Goal: Entertainment & Leisure: Consume media (video, audio)

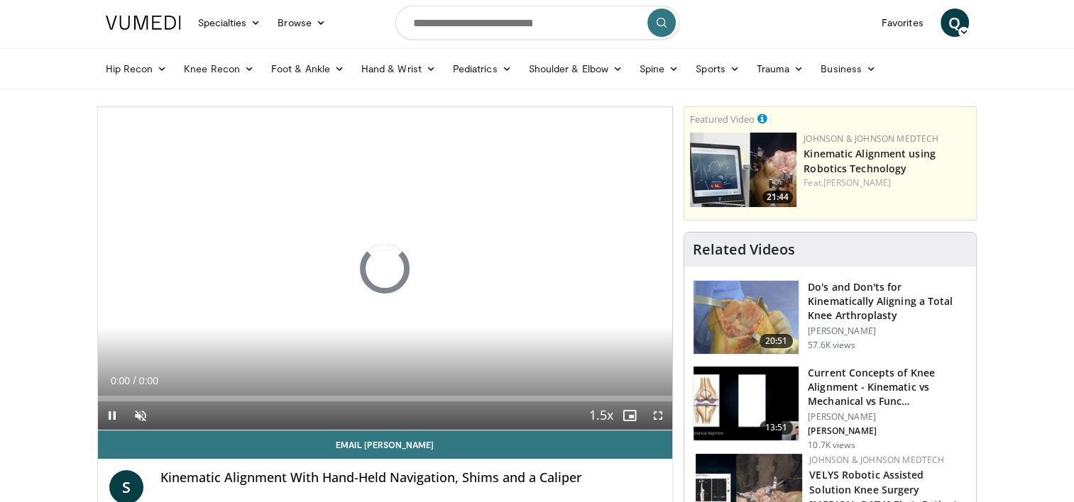
scroll to position [71, 0]
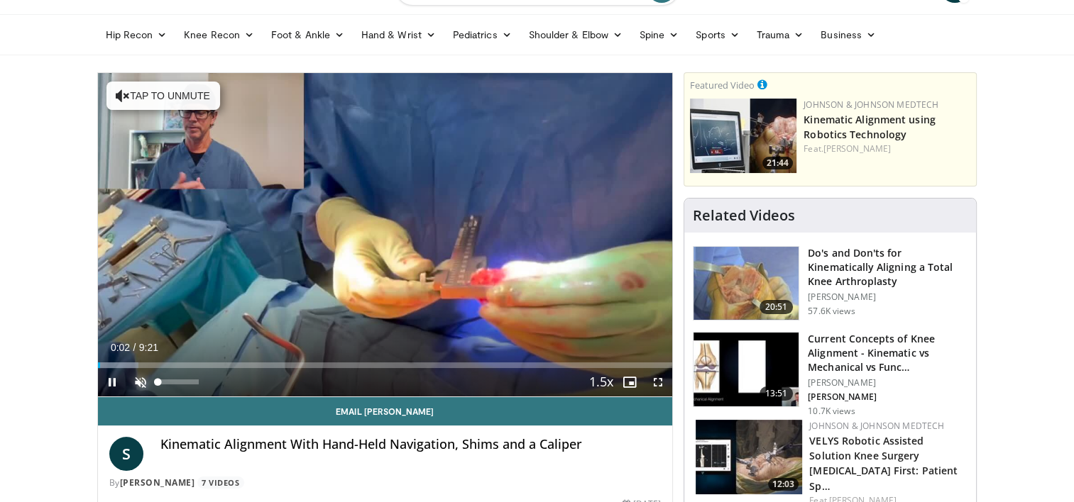
click at [140, 385] on span "Video Player" at bounding box center [140, 382] width 28 height 28
click at [661, 383] on span "Video Player" at bounding box center [658, 382] width 28 height 28
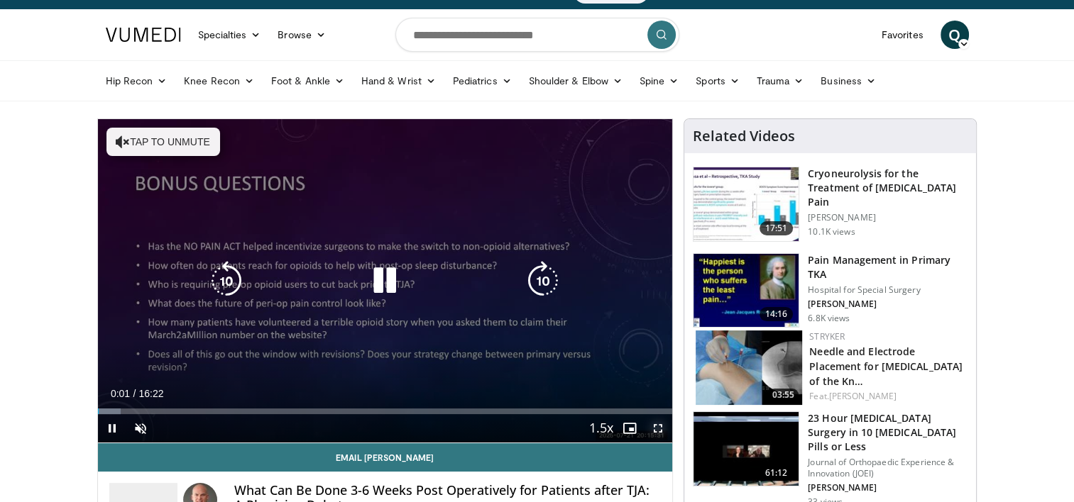
drag, startPoint x: 661, startPoint y: 425, endPoint x: 663, endPoint y: 499, distance: 73.9
click at [661, 425] on span "Video Player" at bounding box center [658, 428] width 28 height 28
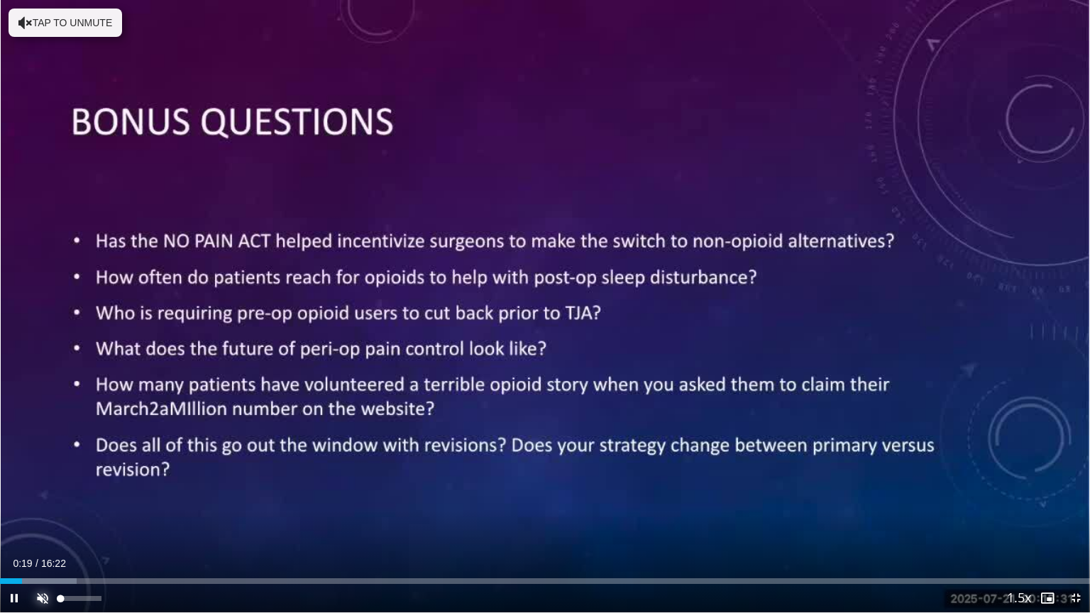
click at [43, 502] on span "Video Player" at bounding box center [42, 598] width 28 height 28
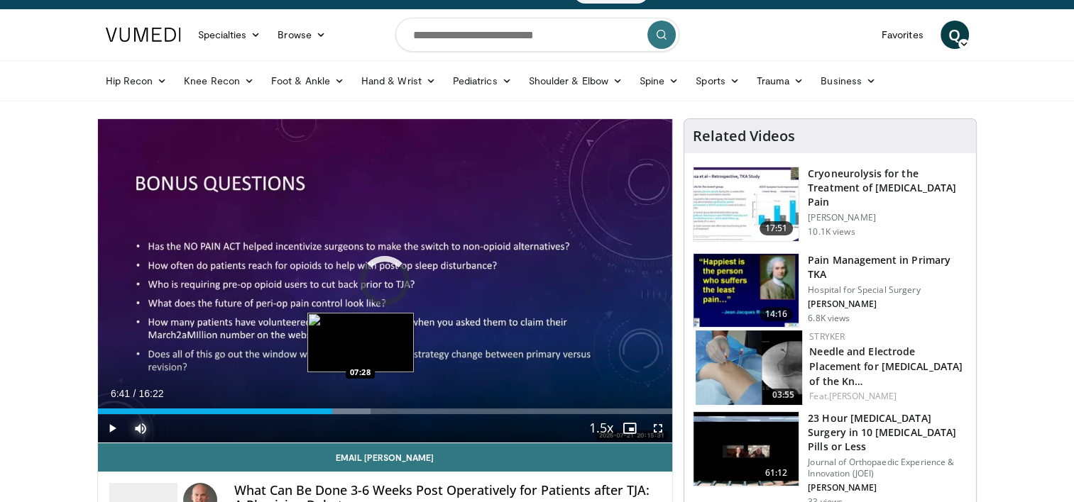
click at [360, 407] on div "Loaded : 47.43% 06:41 07:28" at bounding box center [385, 407] width 575 height 13
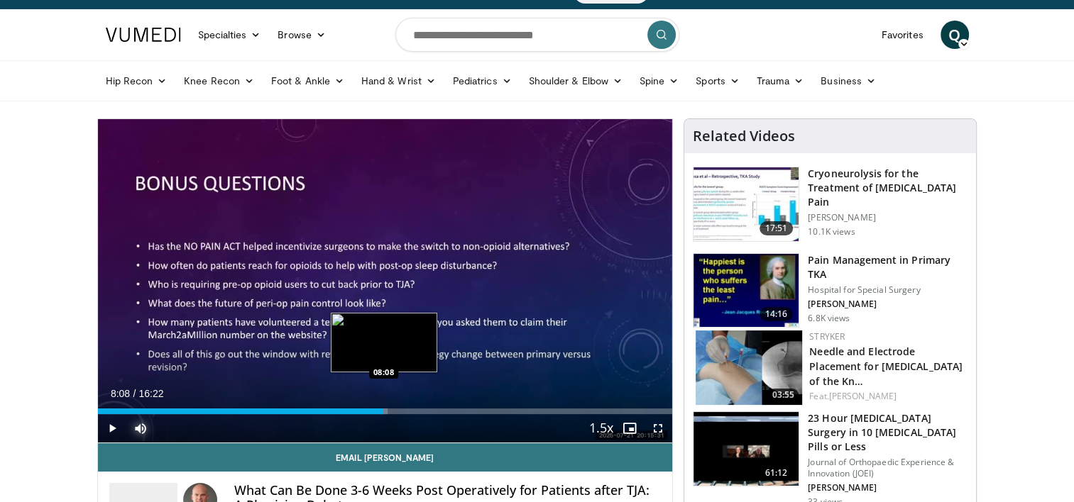
click at [383, 410] on div "Loaded : 50.46% 08:08 08:08" at bounding box center [385, 412] width 575 height 6
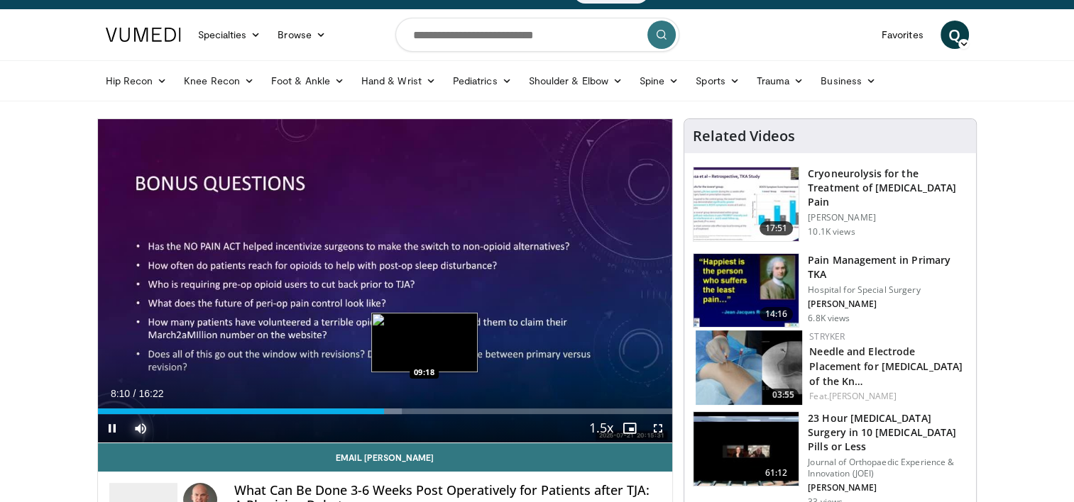
click at [423, 407] on div "Loaded : 52.91% 08:10 09:18" at bounding box center [385, 407] width 575 height 13
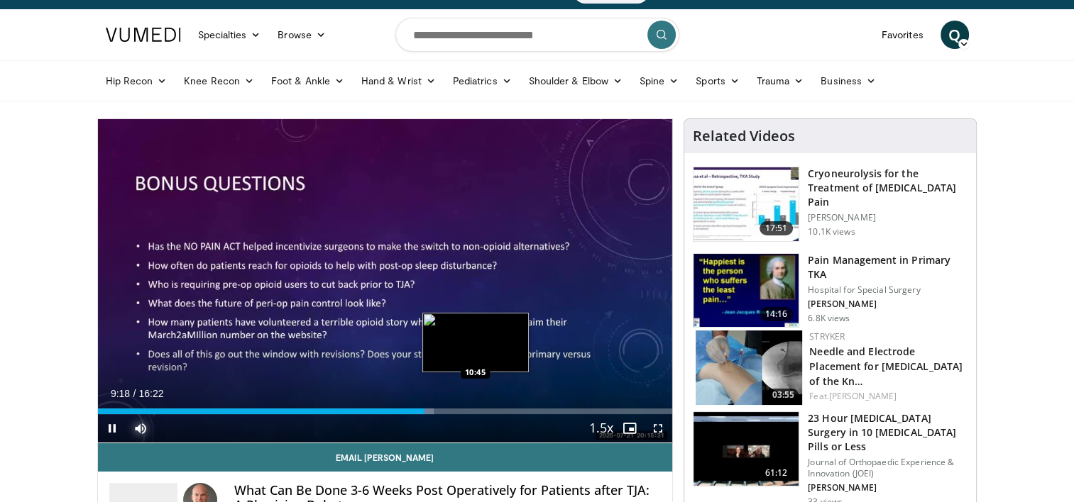
click at [475, 406] on div "Loaded : 58.53% 09:18 10:45" at bounding box center [385, 407] width 575 height 13
